Goal: Information Seeking & Learning: Learn about a topic

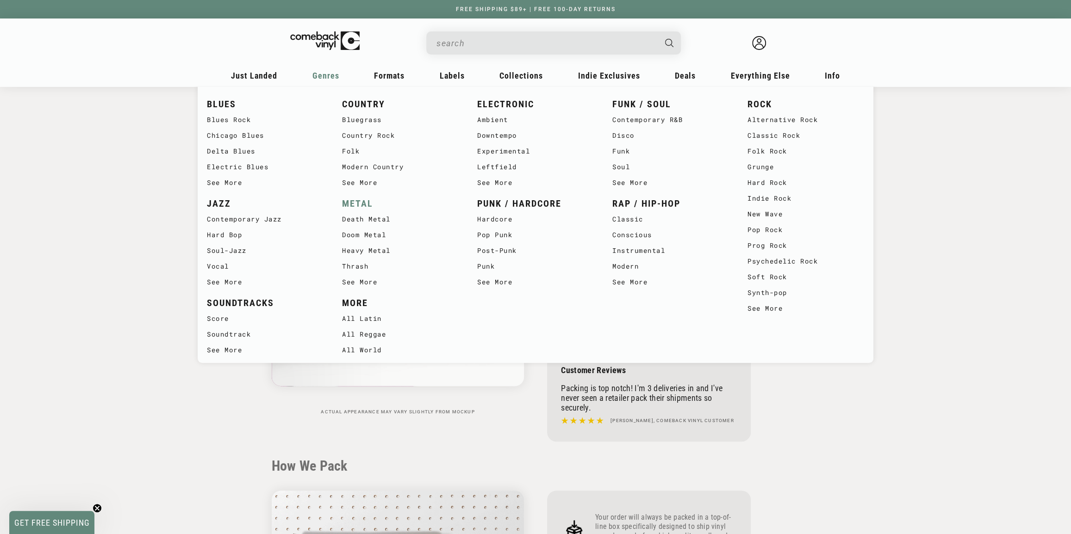
click at [362, 200] on link "METAL" at bounding box center [400, 203] width 117 height 15
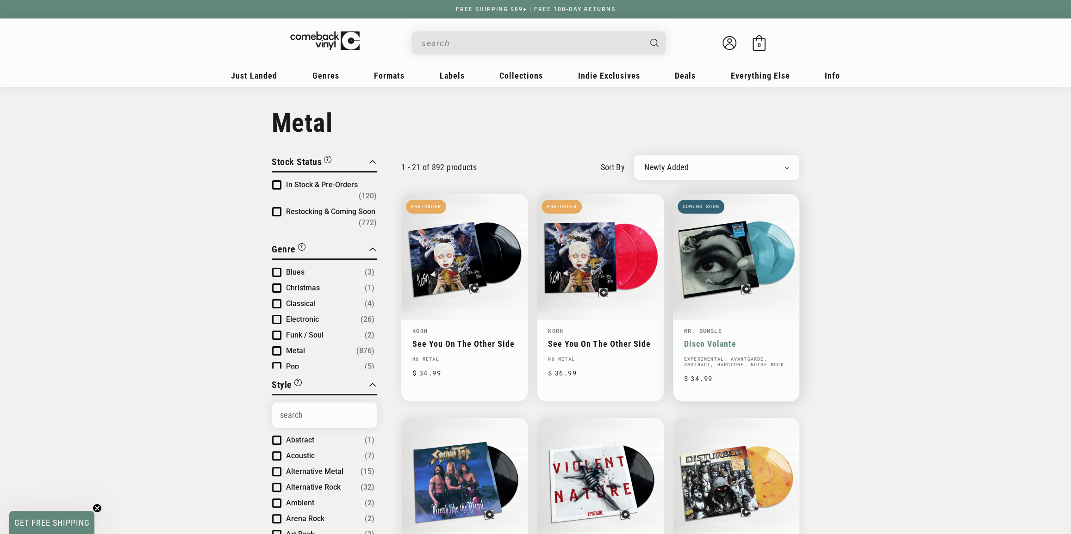
click at [700, 329] on link "Mr. Bungle" at bounding box center [703, 330] width 38 height 7
click at [466, 45] on input "When autocomplete results are available use up and down arrows to review and en…" at bounding box center [530, 43] width 219 height 19
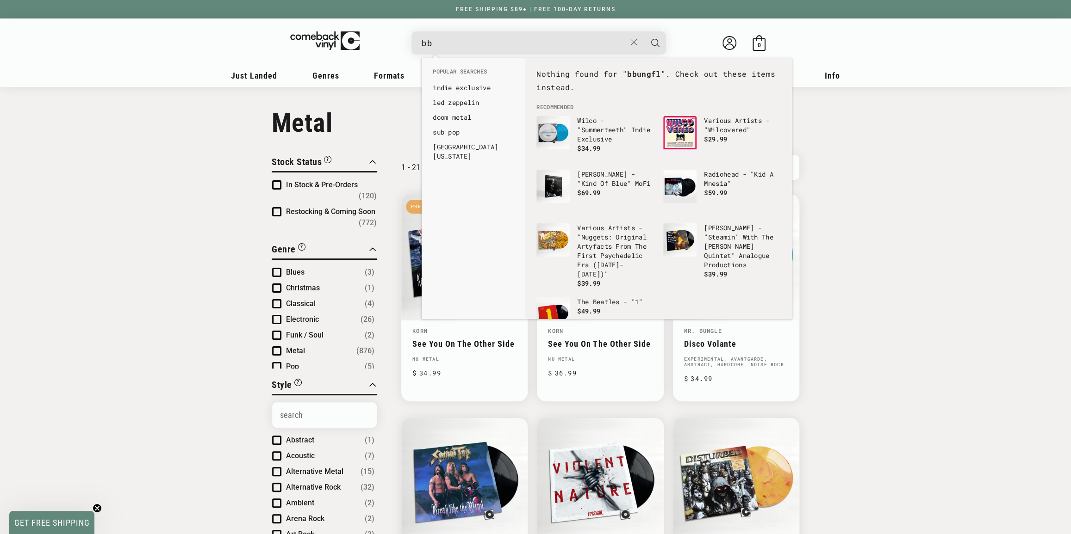
type input "b"
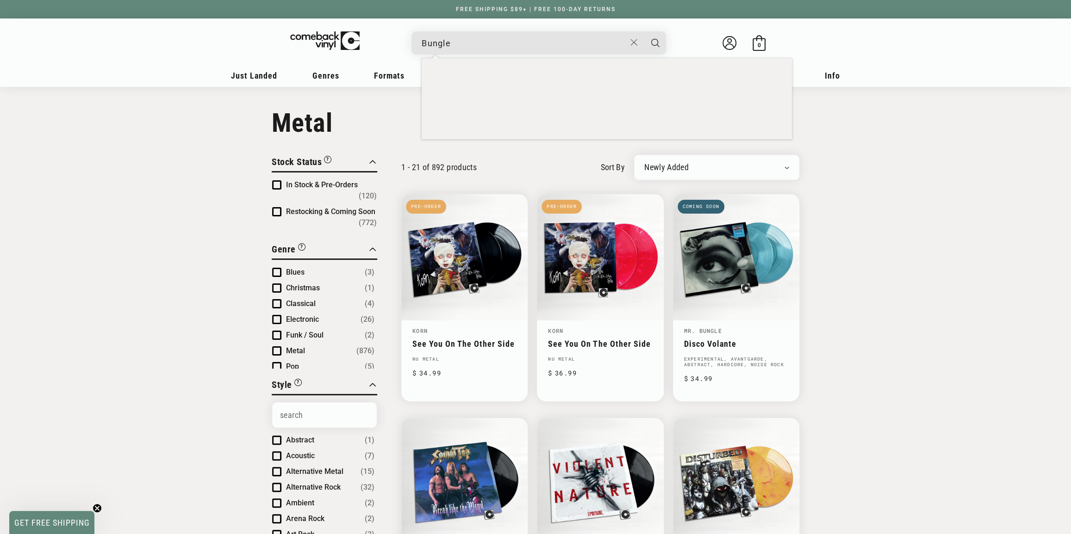
type input "Bungle"
click at [644, 31] on button "Search" at bounding box center [655, 42] width 23 height 23
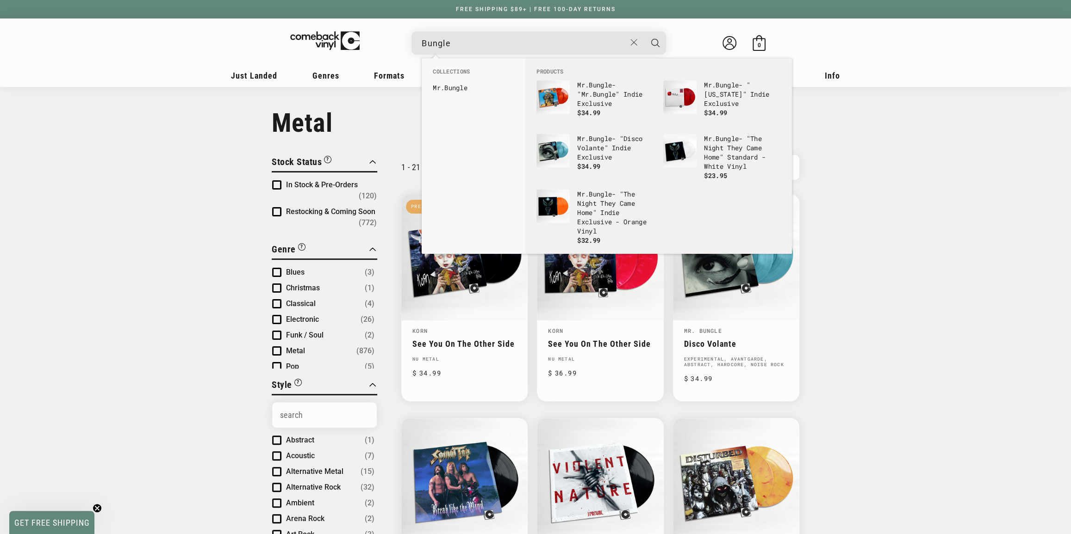
drag, startPoint x: 904, startPoint y: 172, endPoint x: 858, endPoint y: 160, distance: 47.4
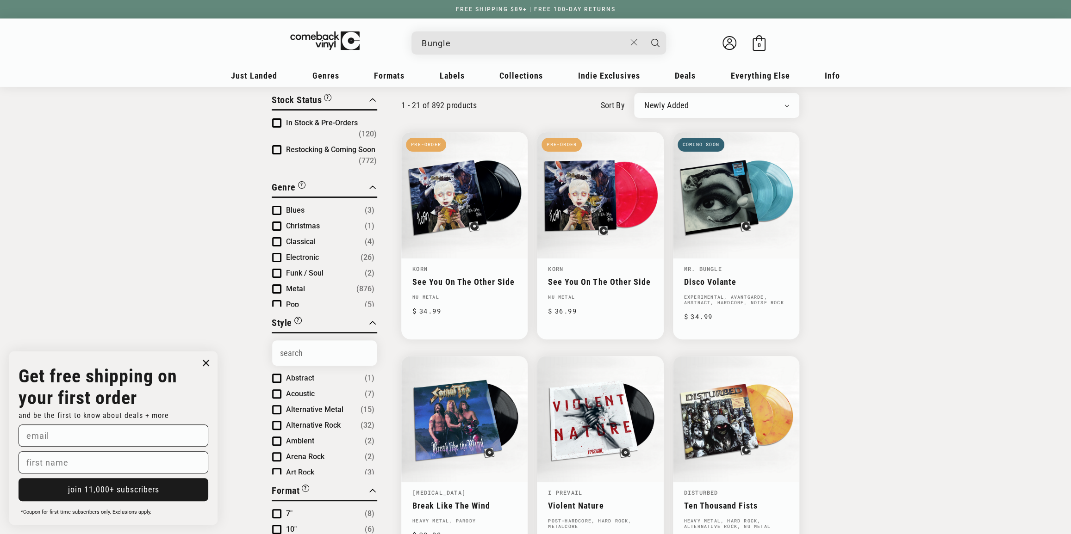
scroll to position [252, 0]
